Goal: Task Accomplishment & Management: Use online tool/utility

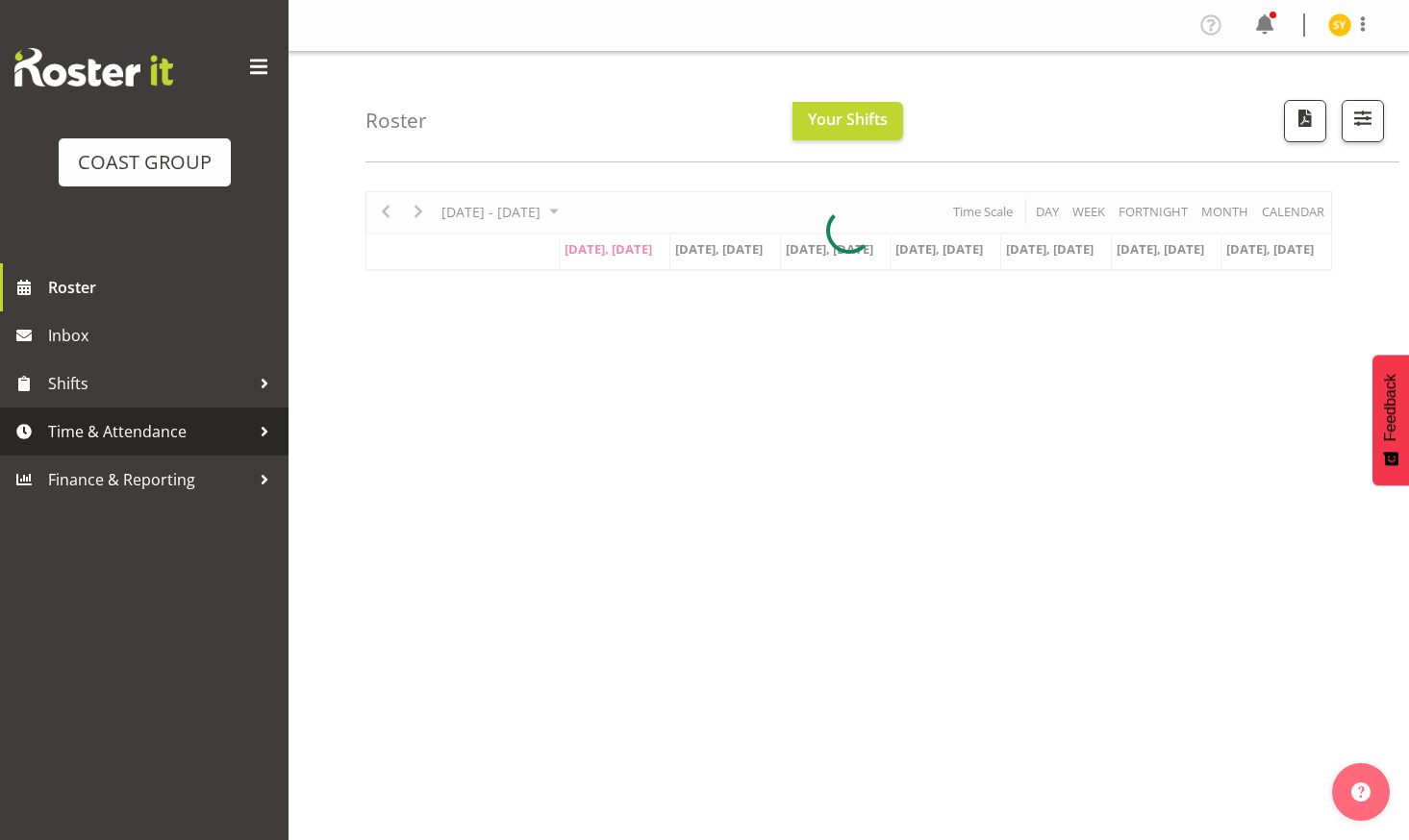
click at [105, 432] on span "Time & Attendance" at bounding box center [148, 432] width 202 height 29
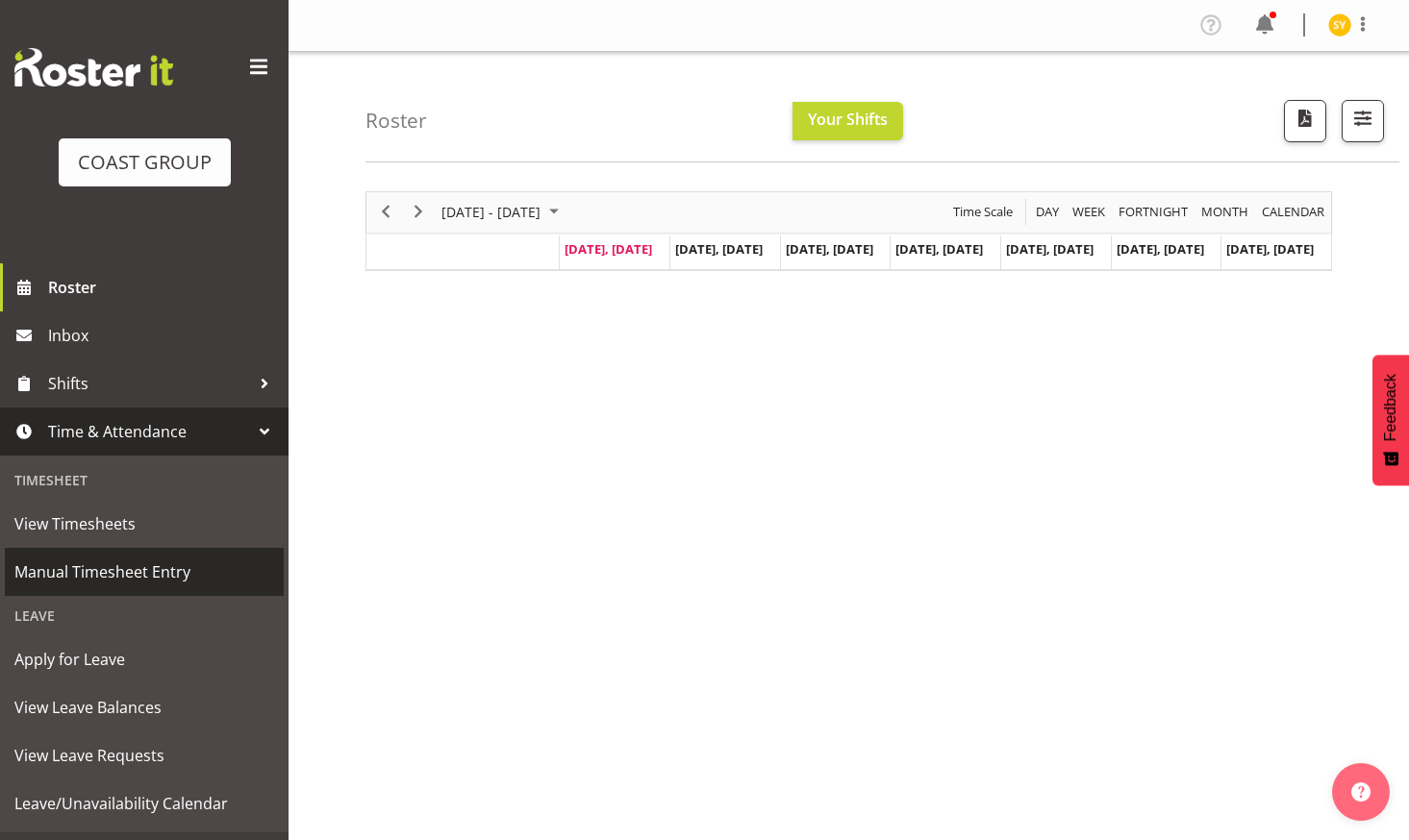
click at [135, 581] on span "Manual Timesheet Entry" at bounding box center [144, 572] width 260 height 29
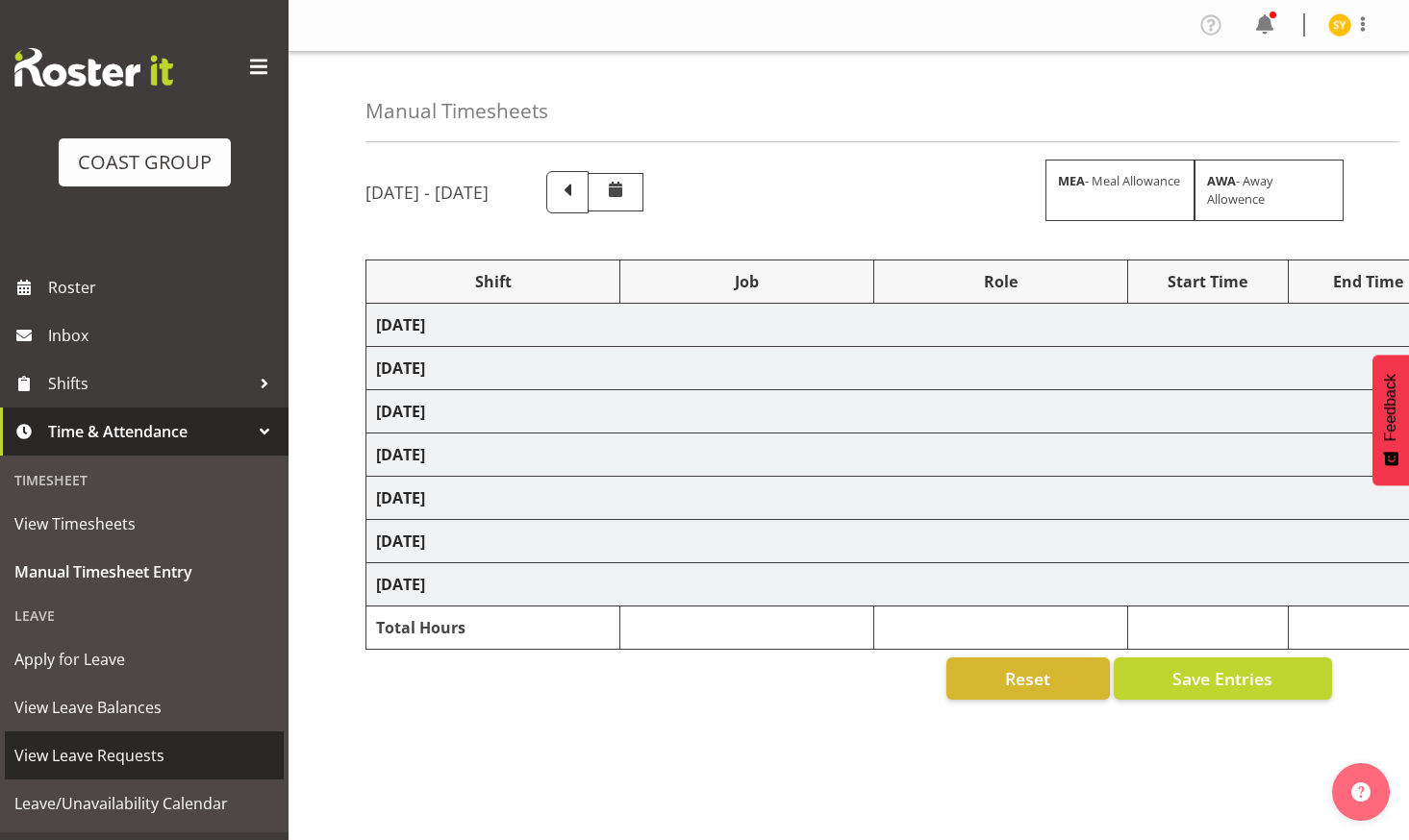
select select "69"
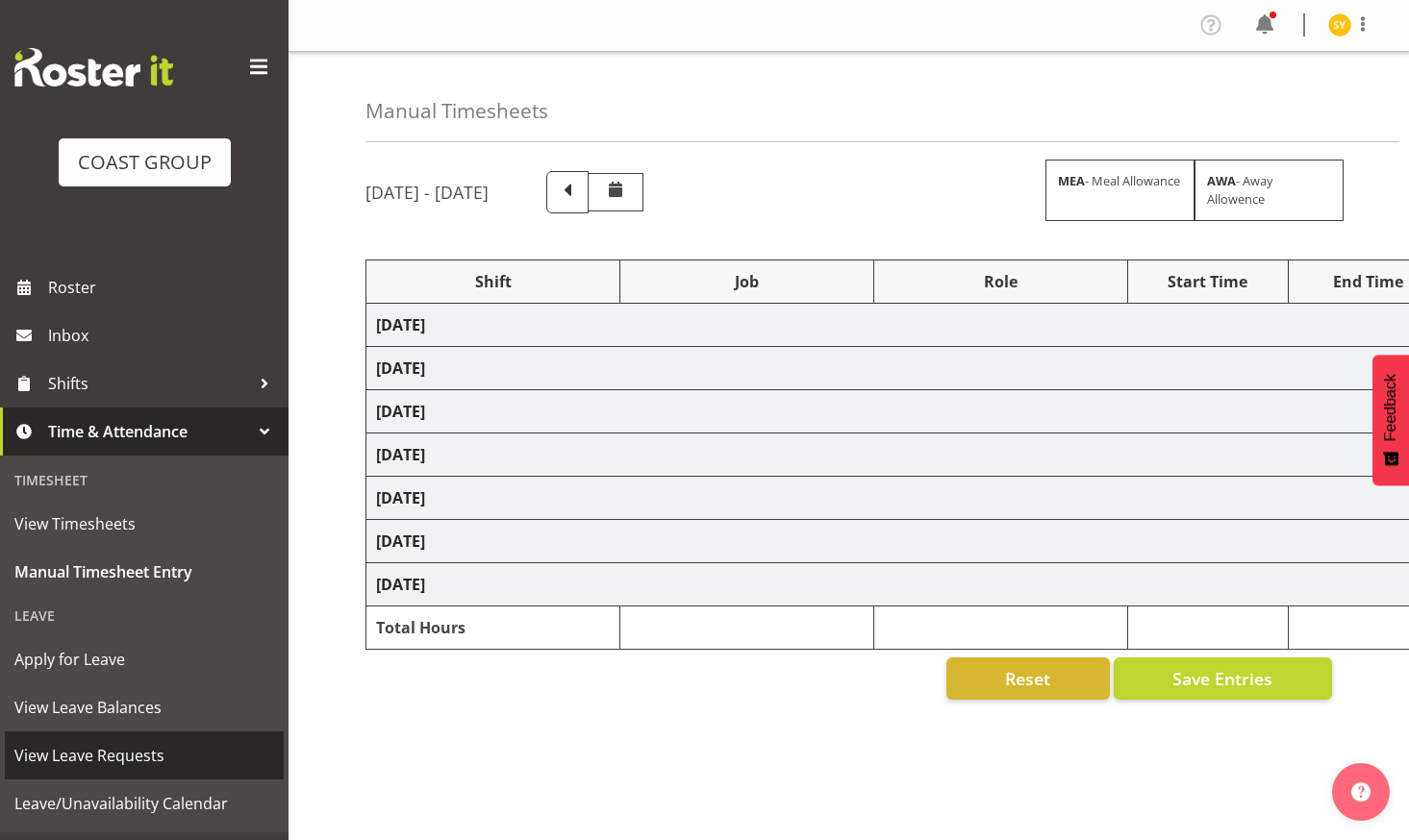
select select "69"
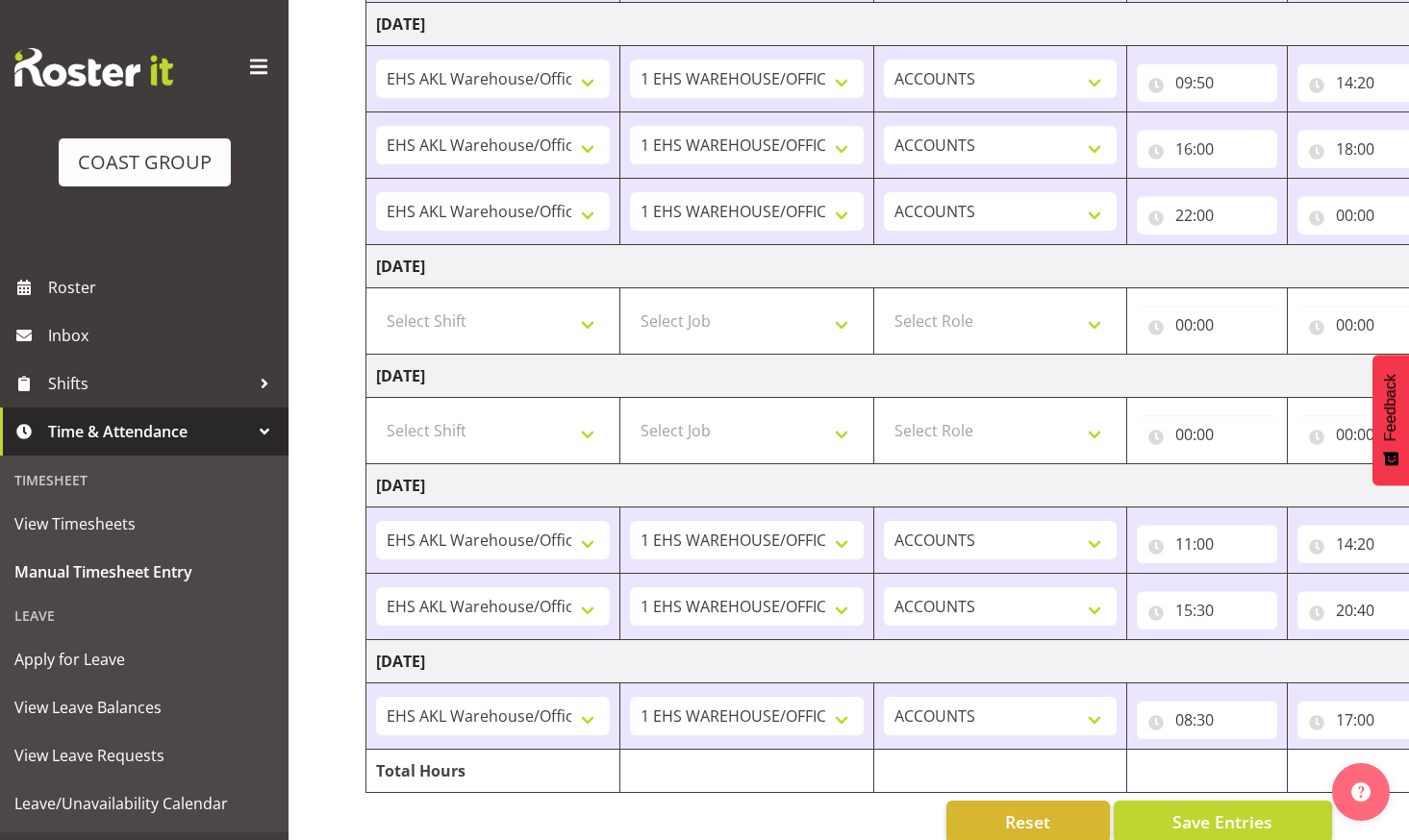
scroll to position [601, 0]
